Goal: Information Seeking & Learning: Learn about a topic

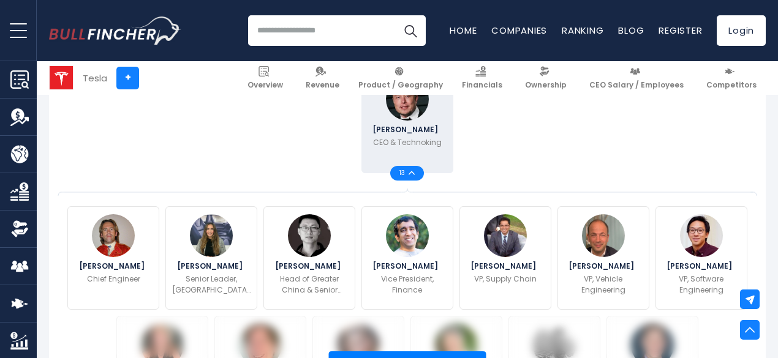
scroll to position [310, 0]
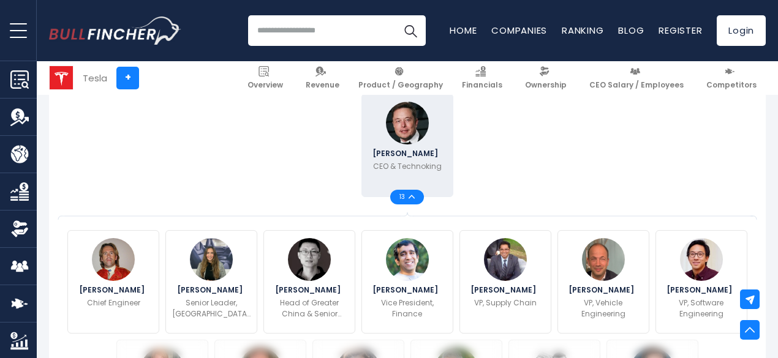
click at [649, 115] on div "Elon Musk CEO & Technoking 13" at bounding box center [407, 146] width 686 height 110
click at [399, 200] on span "13" at bounding box center [403, 197] width 9 height 6
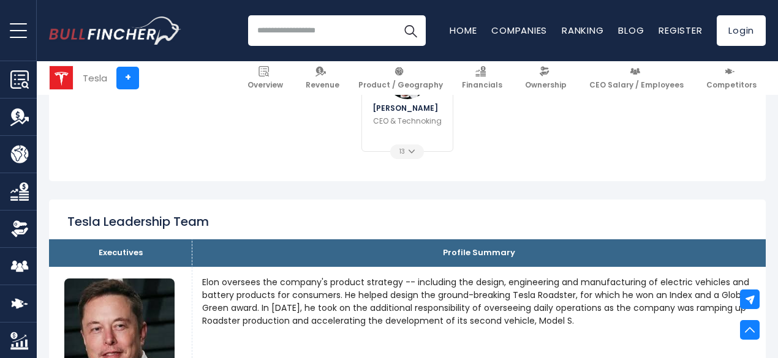
scroll to position [367, 0]
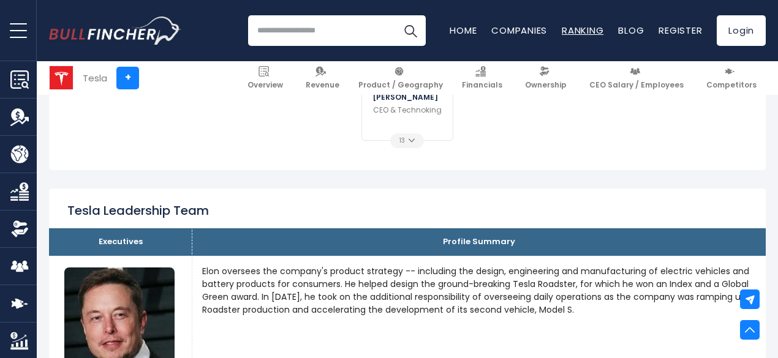
click at [580, 29] on link "Ranking" at bounding box center [583, 30] width 42 height 13
click at [269, 75] on img at bounding box center [263, 71] width 10 height 10
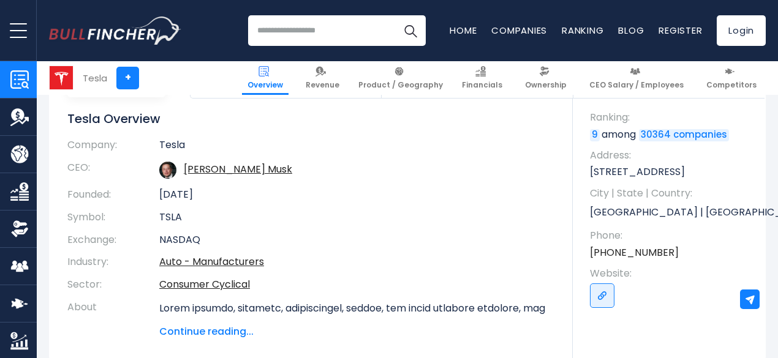
scroll to position [106, 0]
